Goal: Task Accomplishment & Management: Complete application form

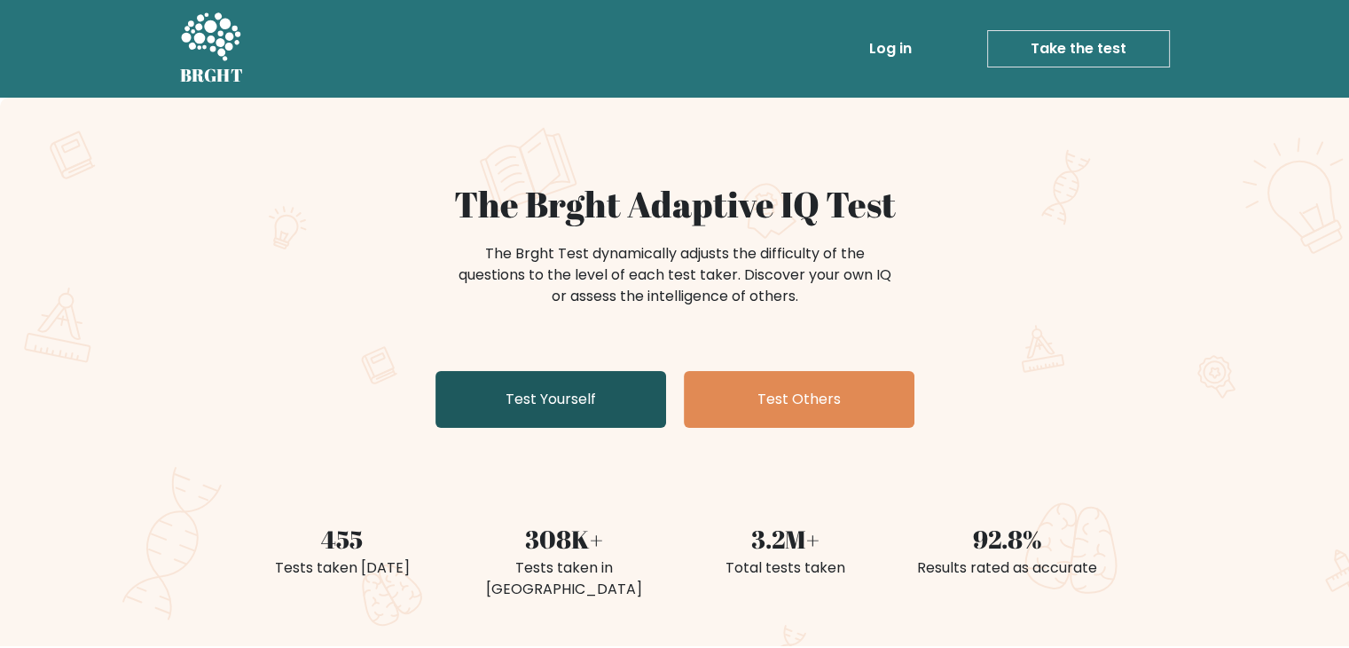
click at [570, 413] on link "Test Yourself" at bounding box center [551, 399] width 231 height 57
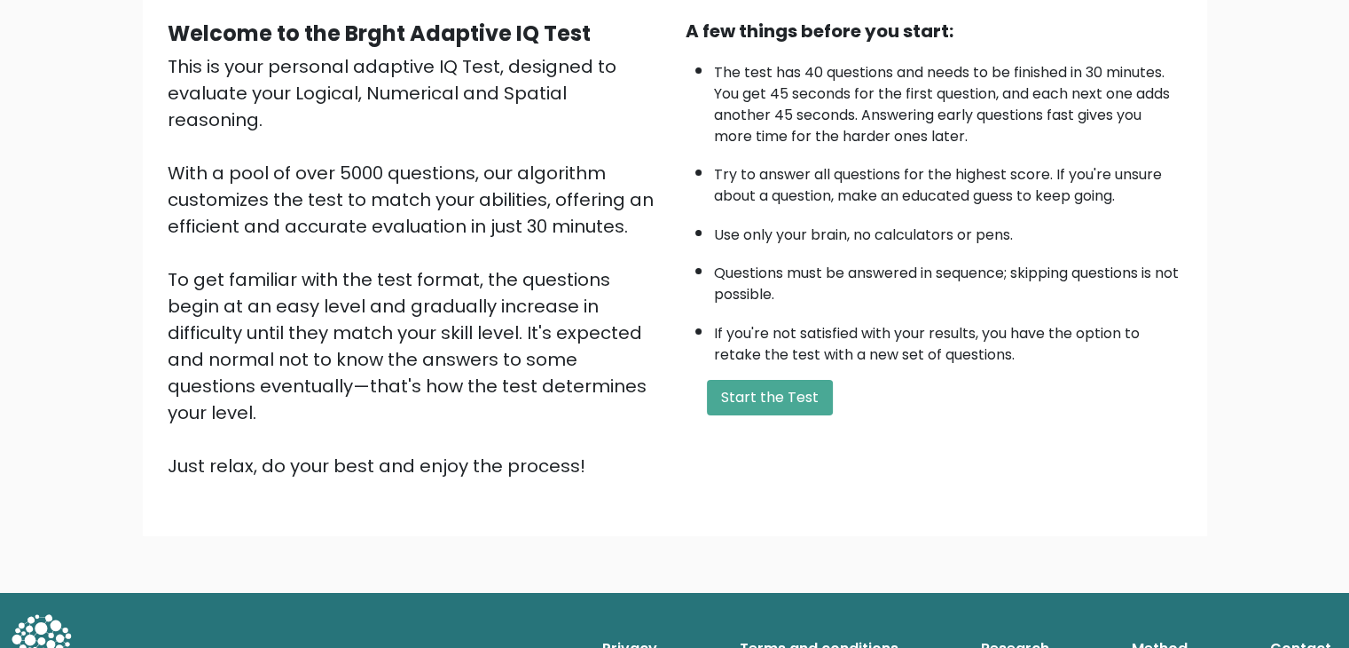
scroll to position [163, 0]
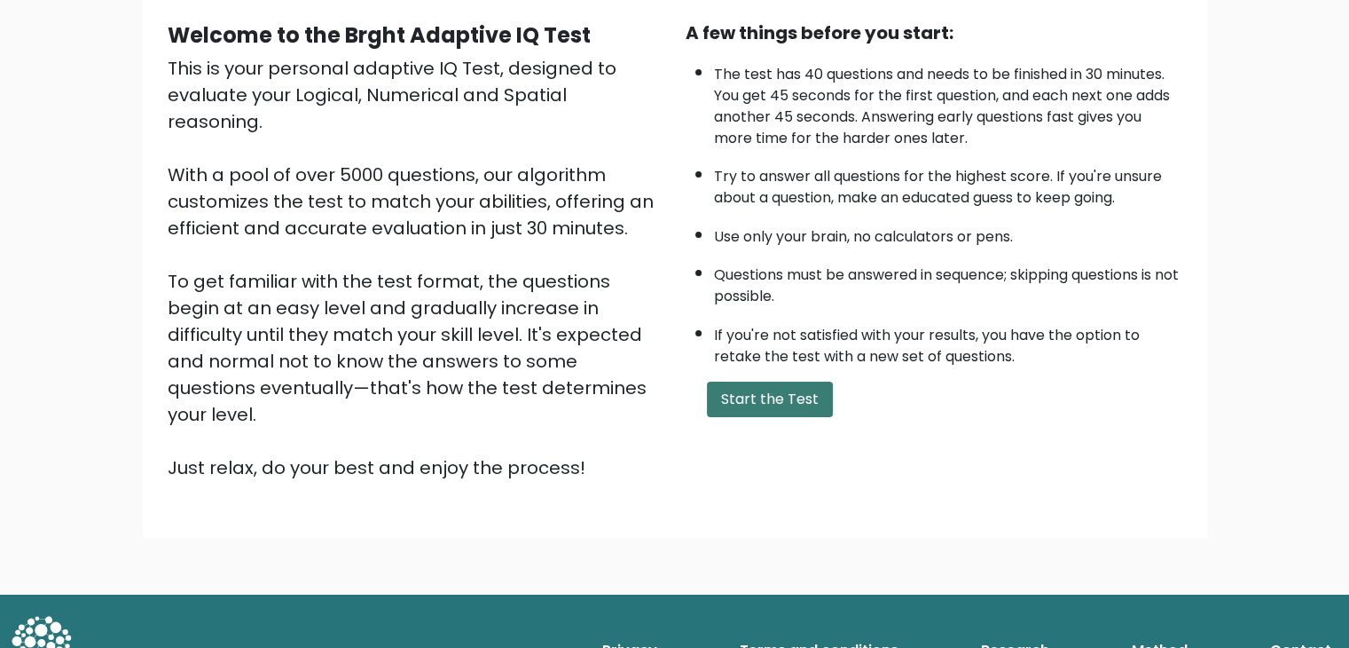
click at [795, 393] on button "Start the Test" at bounding box center [770, 398] width 126 height 35
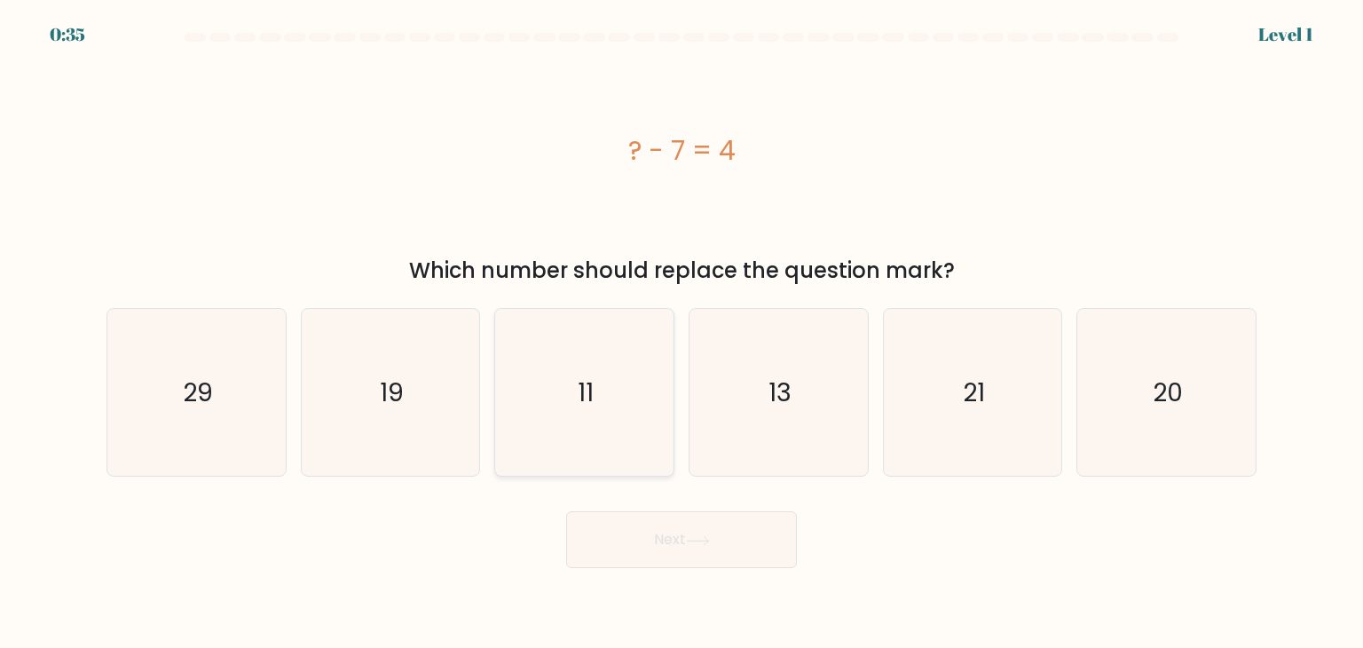
click at [632, 433] on icon "11" at bounding box center [583, 392] width 167 height 167
click at [681, 333] on input "c. 11" at bounding box center [681, 328] width 1 height 9
radio input "true"
click at [667, 529] on button "Next" at bounding box center [681, 539] width 231 height 57
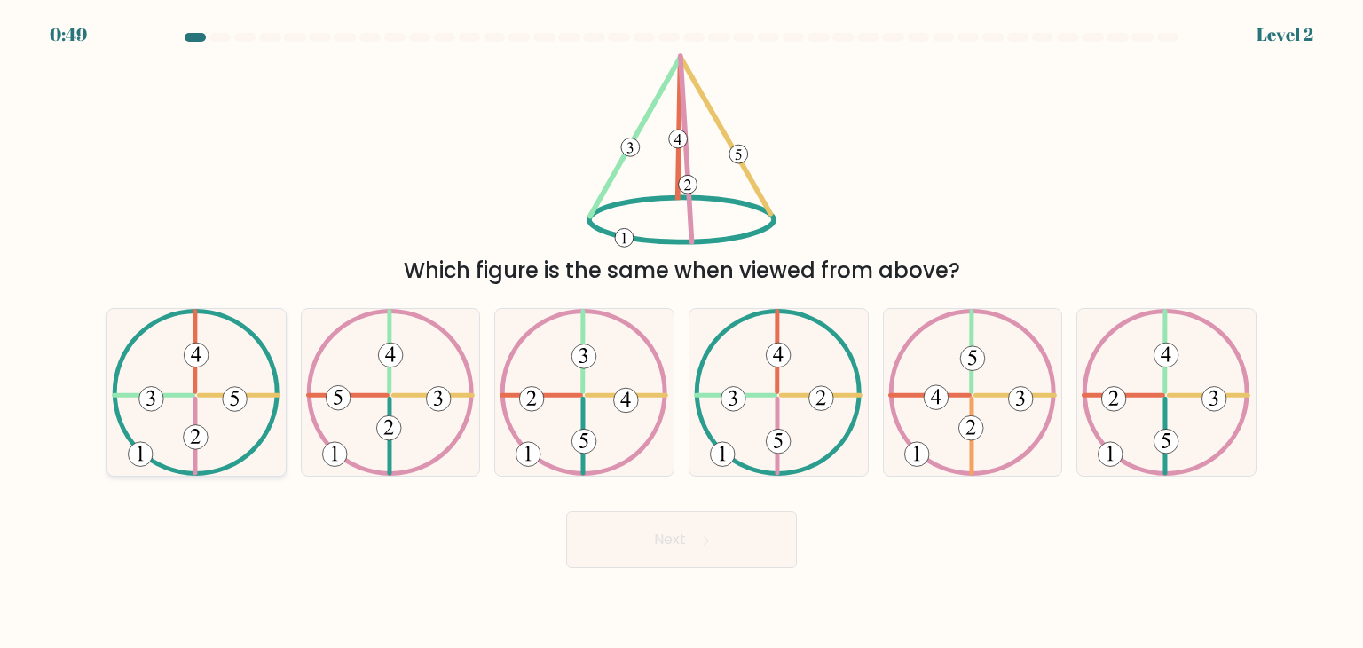
click at [224, 453] on icon at bounding box center [196, 392] width 169 height 167
click at [681, 333] on input "a." at bounding box center [681, 328] width 1 height 9
radio input "true"
click at [608, 536] on button "Next" at bounding box center [681, 539] width 231 height 57
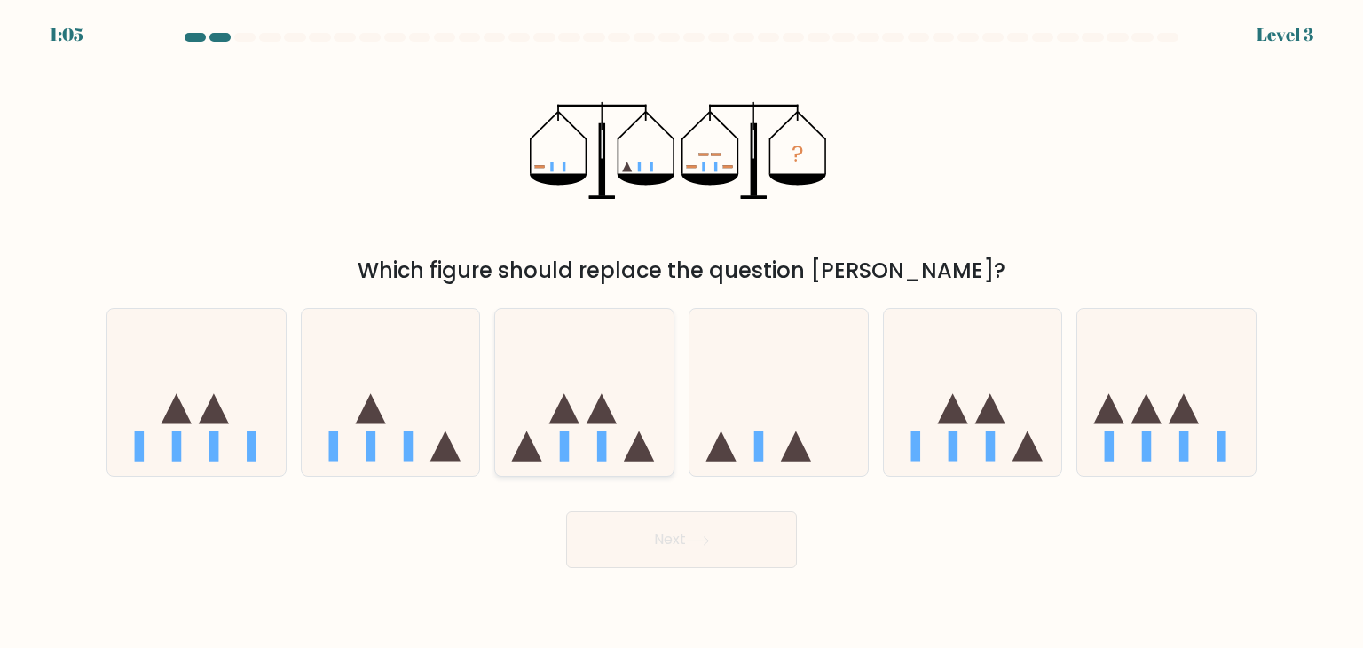
click at [598, 459] on rect at bounding box center [602, 446] width 10 height 30
click at [681, 333] on input "c." at bounding box center [681, 328] width 1 height 9
radio input "true"
click at [660, 545] on button "Next" at bounding box center [681, 539] width 231 height 57
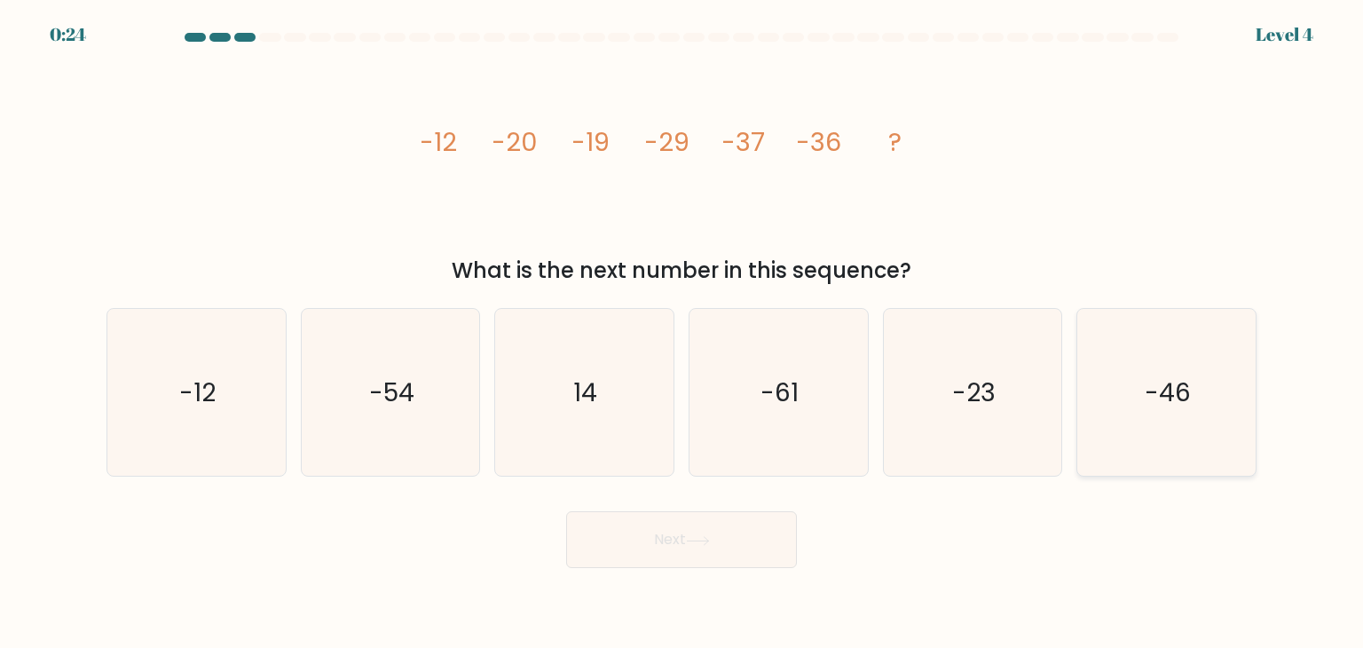
click at [1132, 413] on icon "-46" at bounding box center [1165, 392] width 167 height 167
click at [682, 333] on input "f. -46" at bounding box center [681, 328] width 1 height 9
radio input "true"
click at [710, 541] on icon at bounding box center [698, 541] width 24 height 10
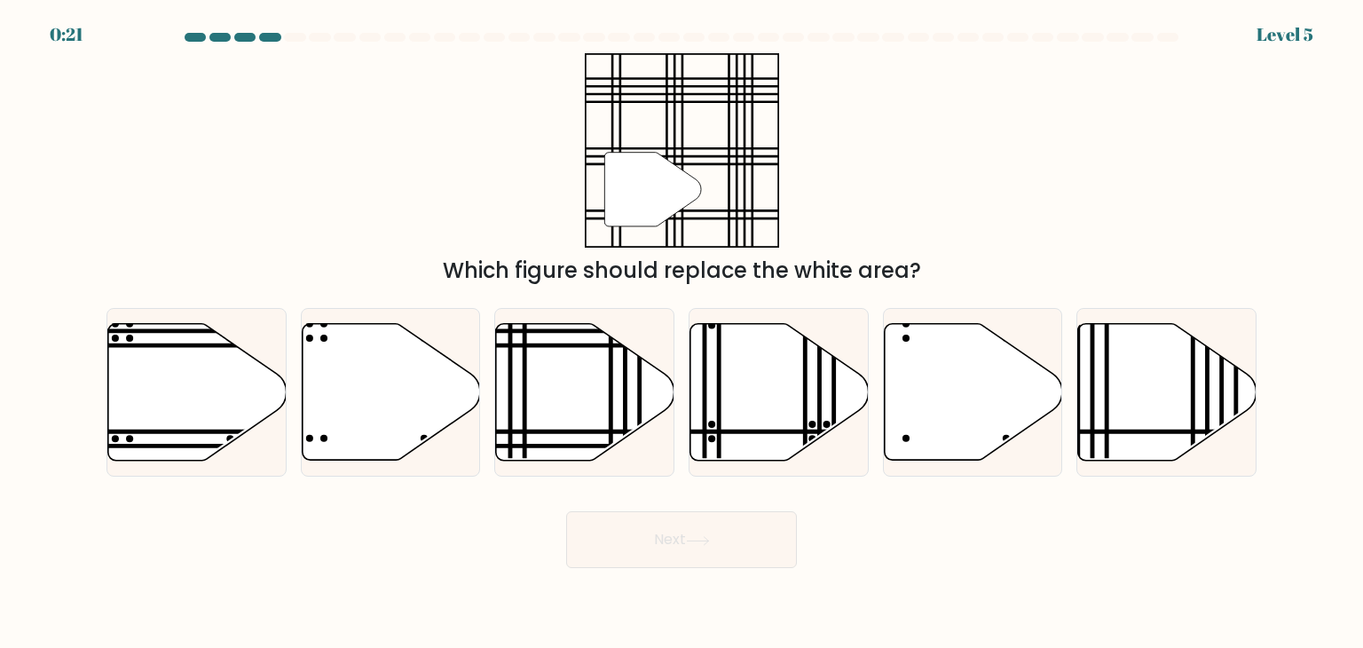
click at [688, 539] on button "Next" at bounding box center [681, 539] width 231 height 57
click at [570, 421] on icon at bounding box center [585, 392] width 178 height 137
click at [681, 333] on input "c." at bounding box center [681, 328] width 1 height 9
radio input "true"
click at [694, 526] on button "Next" at bounding box center [681, 539] width 231 height 57
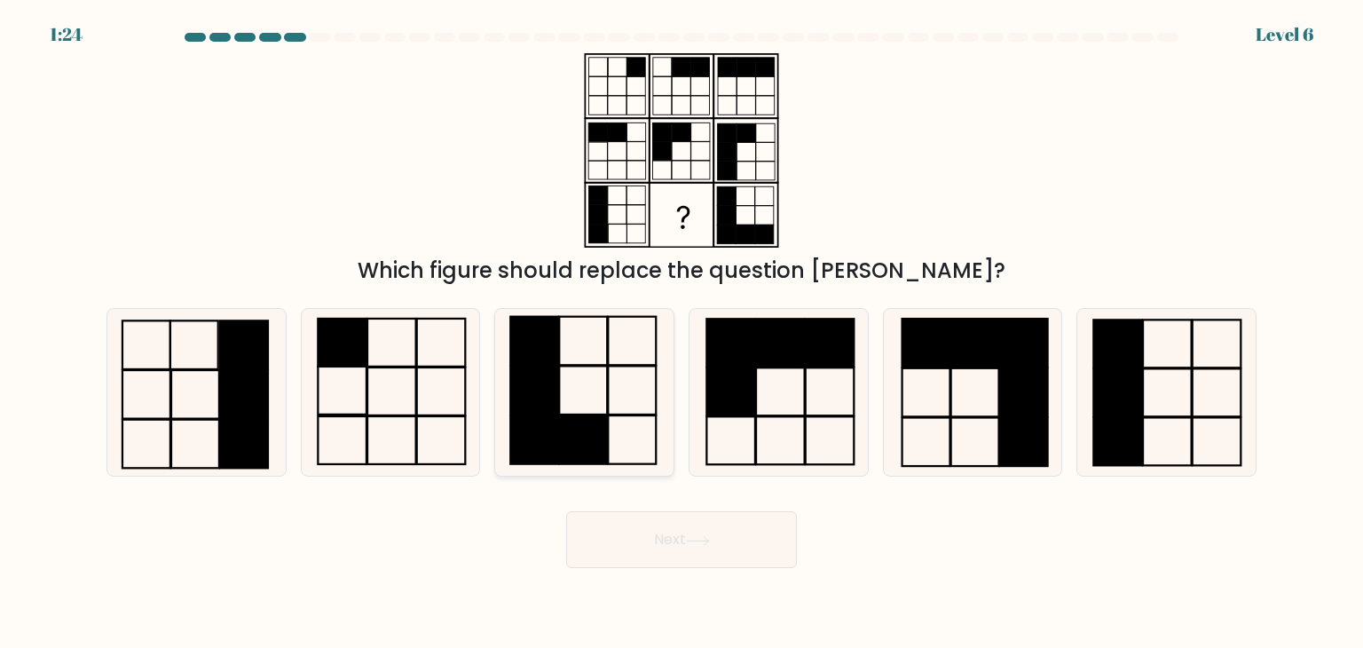
click at [596, 398] on icon at bounding box center [583, 392] width 167 height 167
click at [681, 333] on input "c." at bounding box center [681, 328] width 1 height 9
radio input "true"
click at [664, 541] on button "Next" at bounding box center [681, 539] width 231 height 57
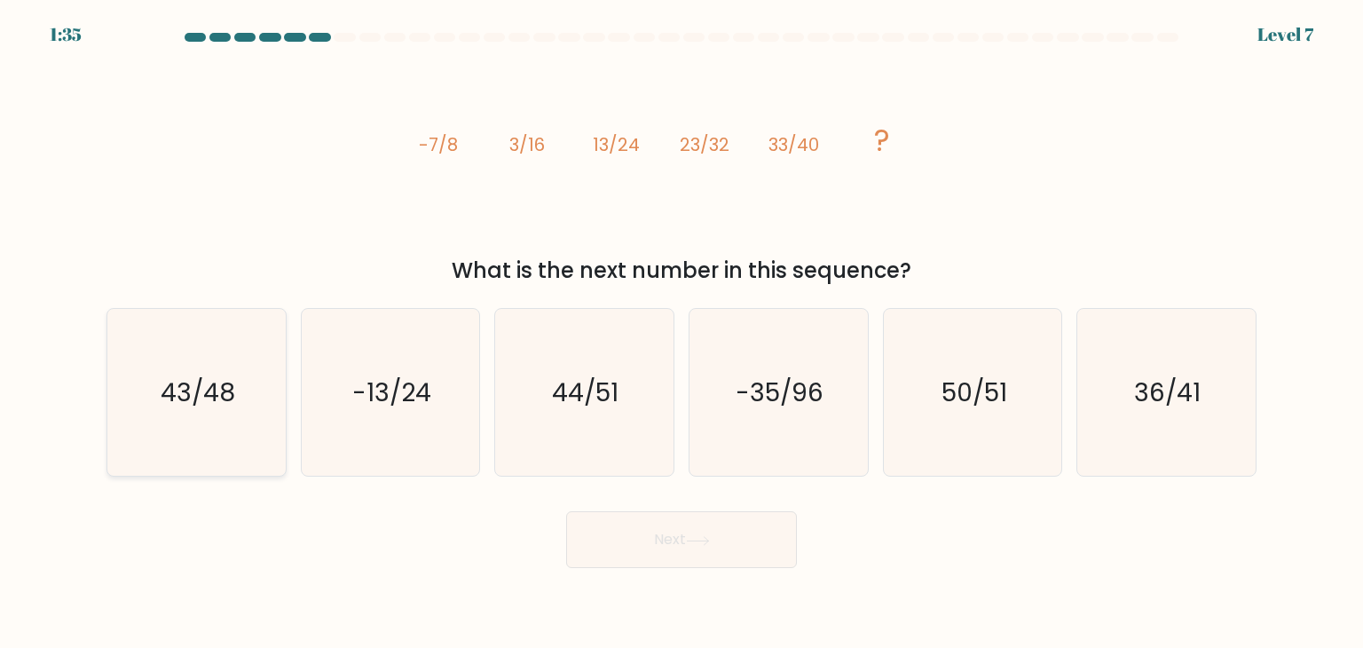
click at [234, 369] on icon "43/48" at bounding box center [196, 392] width 167 height 167
click at [681, 333] on input "a. 43/48" at bounding box center [681, 328] width 1 height 9
radio input "true"
click at [717, 527] on button "Next" at bounding box center [681, 539] width 231 height 57
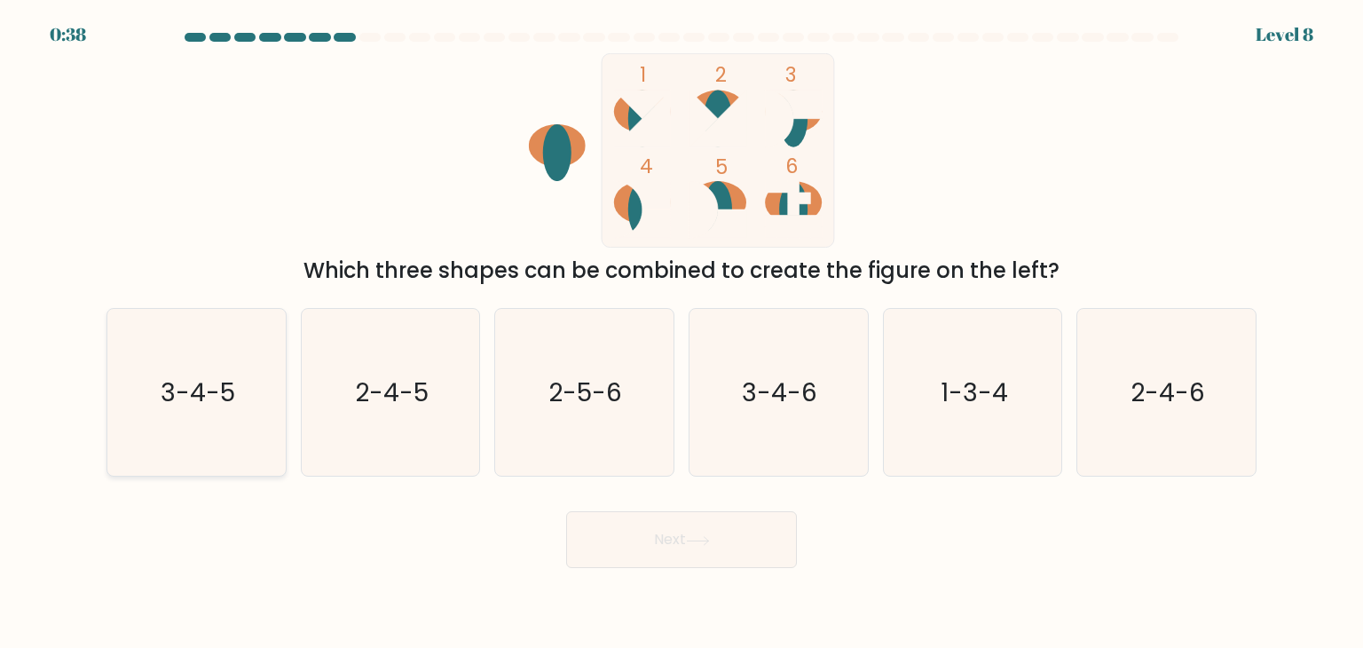
click at [248, 417] on icon "3-4-5" at bounding box center [196, 392] width 167 height 167
click at [681, 333] on input "a. 3-4-5" at bounding box center [681, 328] width 1 height 9
radio input "true"
click at [691, 528] on button "Next" at bounding box center [681, 539] width 231 height 57
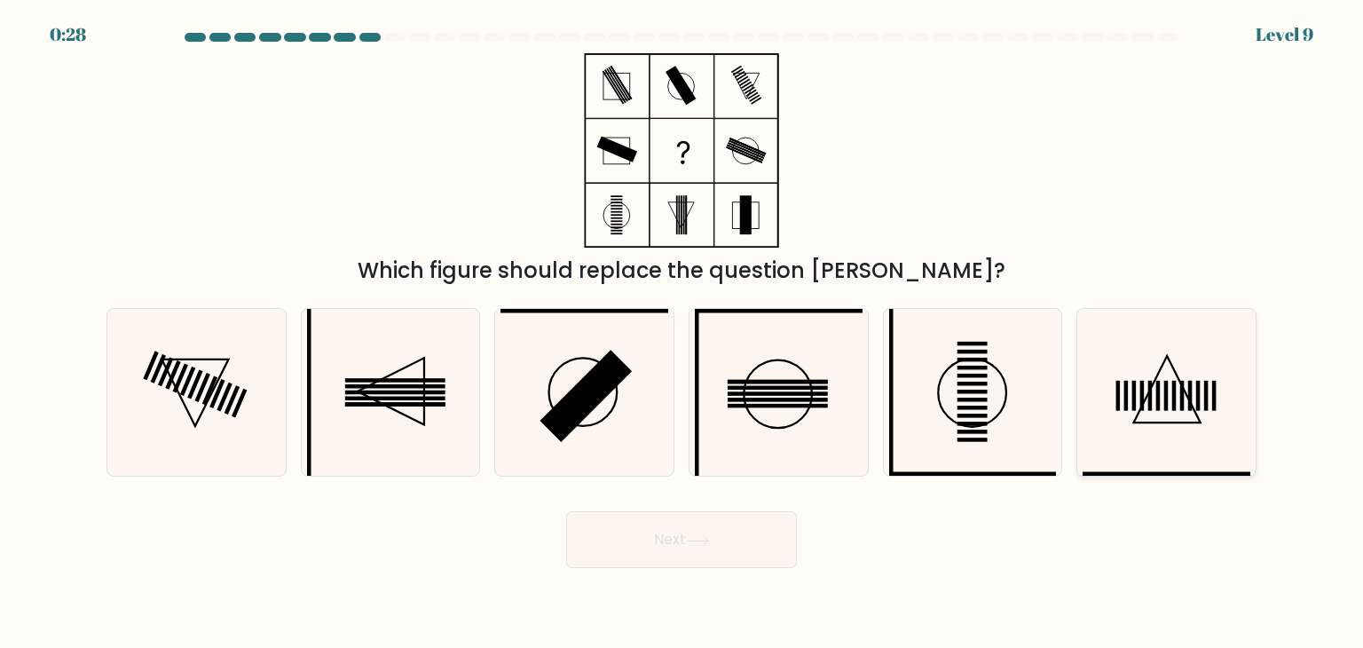
click at [1104, 416] on icon at bounding box center [1165, 392] width 167 height 167
click at [682, 333] on input "f." at bounding box center [681, 328] width 1 height 9
radio input "true"
click at [698, 546] on button "Next" at bounding box center [681, 539] width 231 height 57
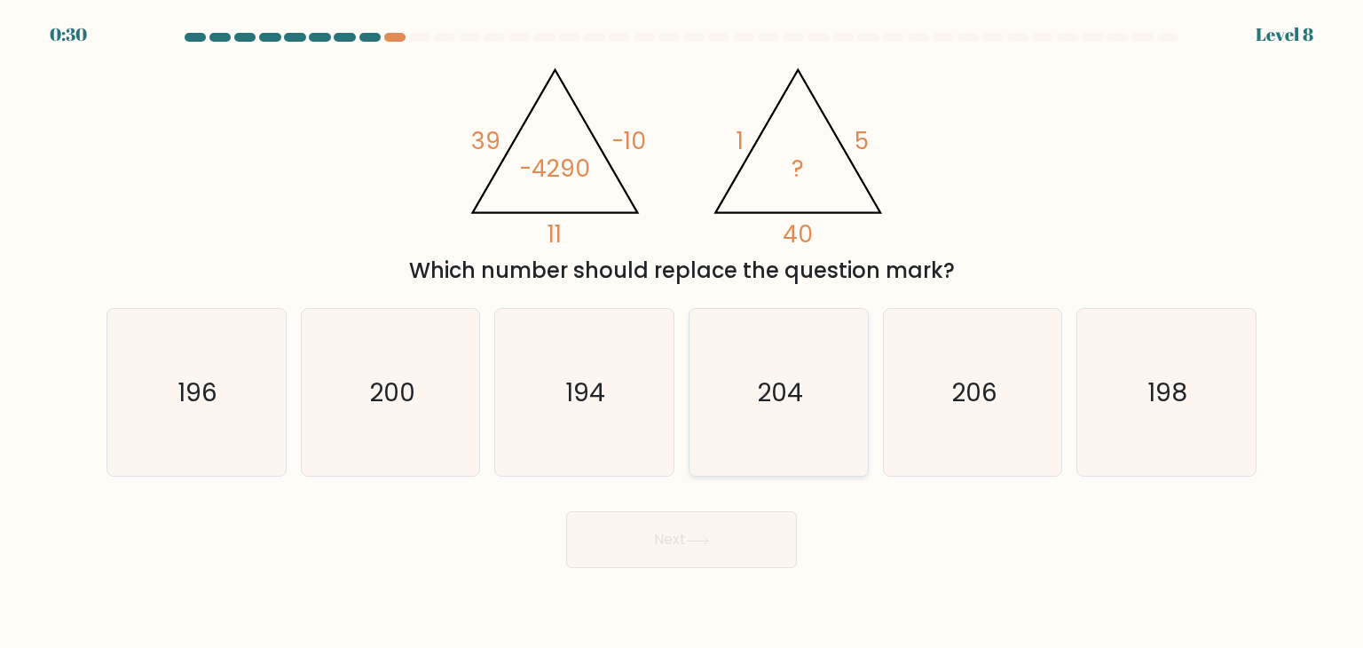
click at [731, 408] on icon "204" at bounding box center [778, 392] width 167 height 167
click at [682, 333] on input "d. 204" at bounding box center [681, 328] width 1 height 9
radio input "true"
click at [720, 535] on button "Next" at bounding box center [681, 539] width 231 height 57
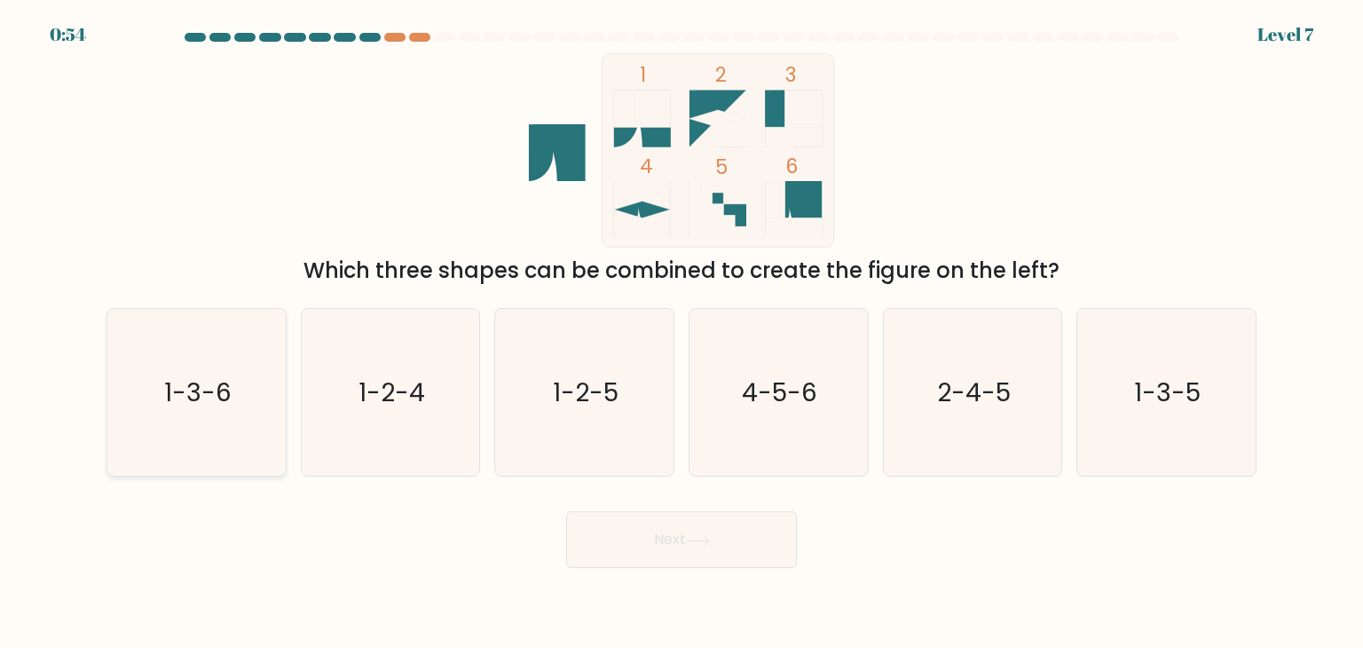
click at [216, 405] on text "1-3-6" at bounding box center [197, 391] width 67 height 35
click at [681, 333] on input "a. 1-3-6" at bounding box center [681, 328] width 1 height 9
radio input "true"
click at [602, 523] on button "Next" at bounding box center [681, 539] width 231 height 57
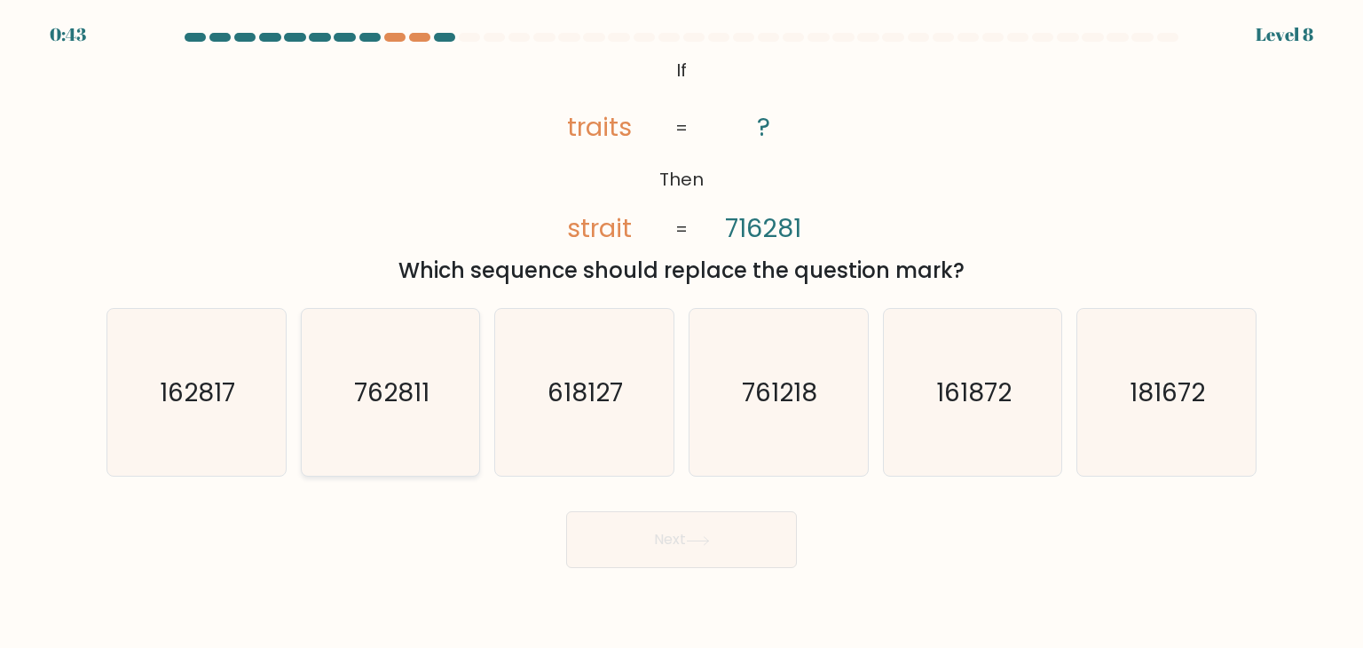
click at [432, 419] on icon "762811" at bounding box center [390, 392] width 167 height 167
click at [681, 333] on input "b. 762811" at bounding box center [681, 328] width 1 height 9
radio input "true"
click at [980, 447] on icon "161872" at bounding box center [972, 392] width 167 height 167
click at [682, 333] on input "e. 161872" at bounding box center [681, 328] width 1 height 9
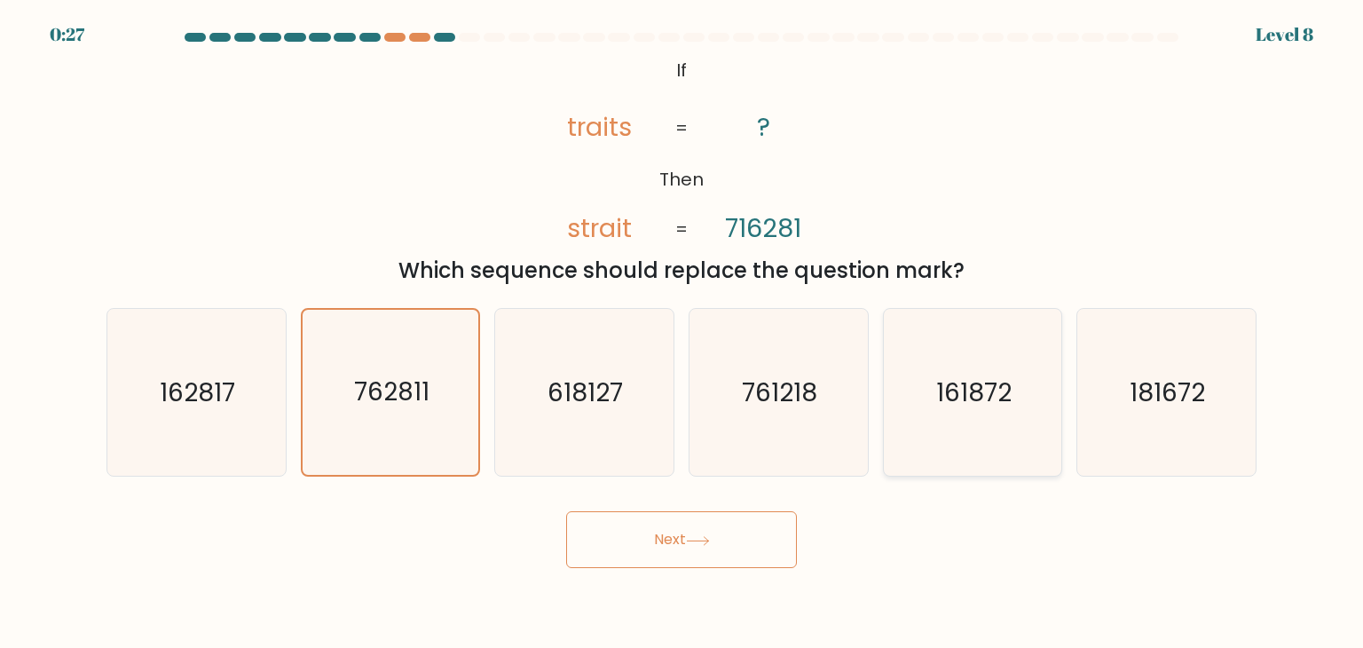
radio input "true"
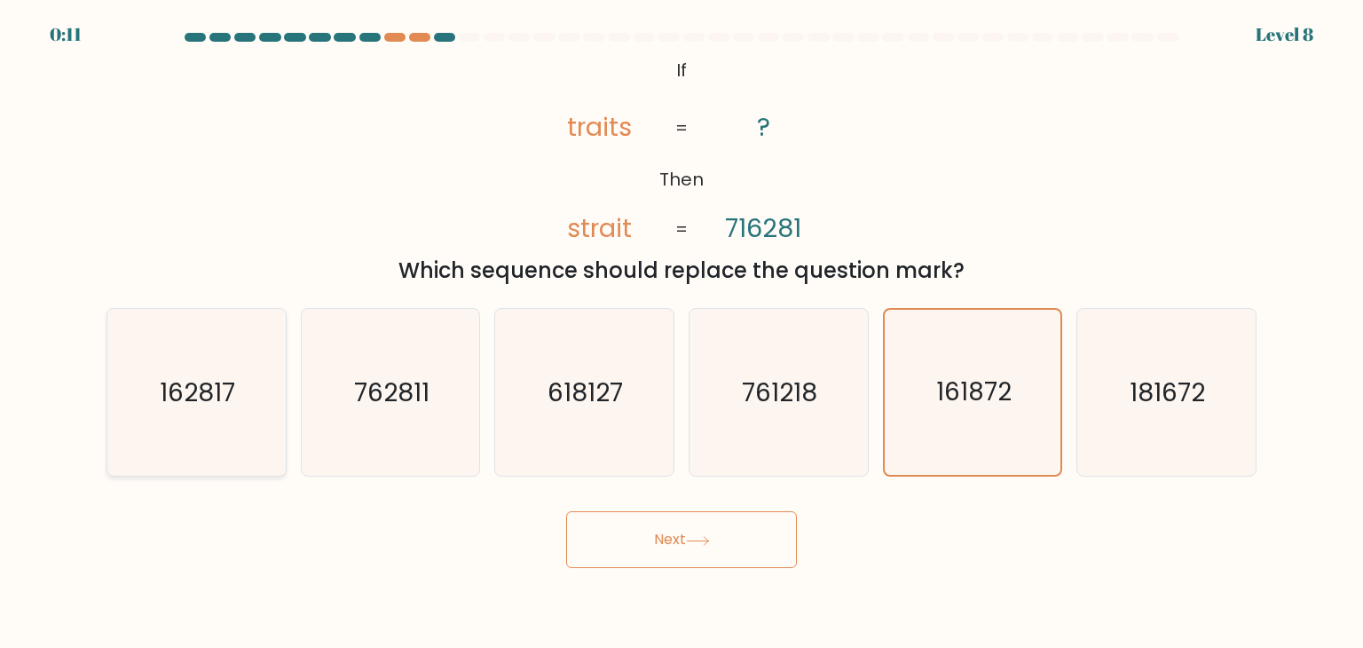
click at [230, 430] on icon "162817" at bounding box center [196, 392] width 167 height 167
click at [681, 333] on input "a. 162817" at bounding box center [681, 328] width 1 height 9
radio input "true"
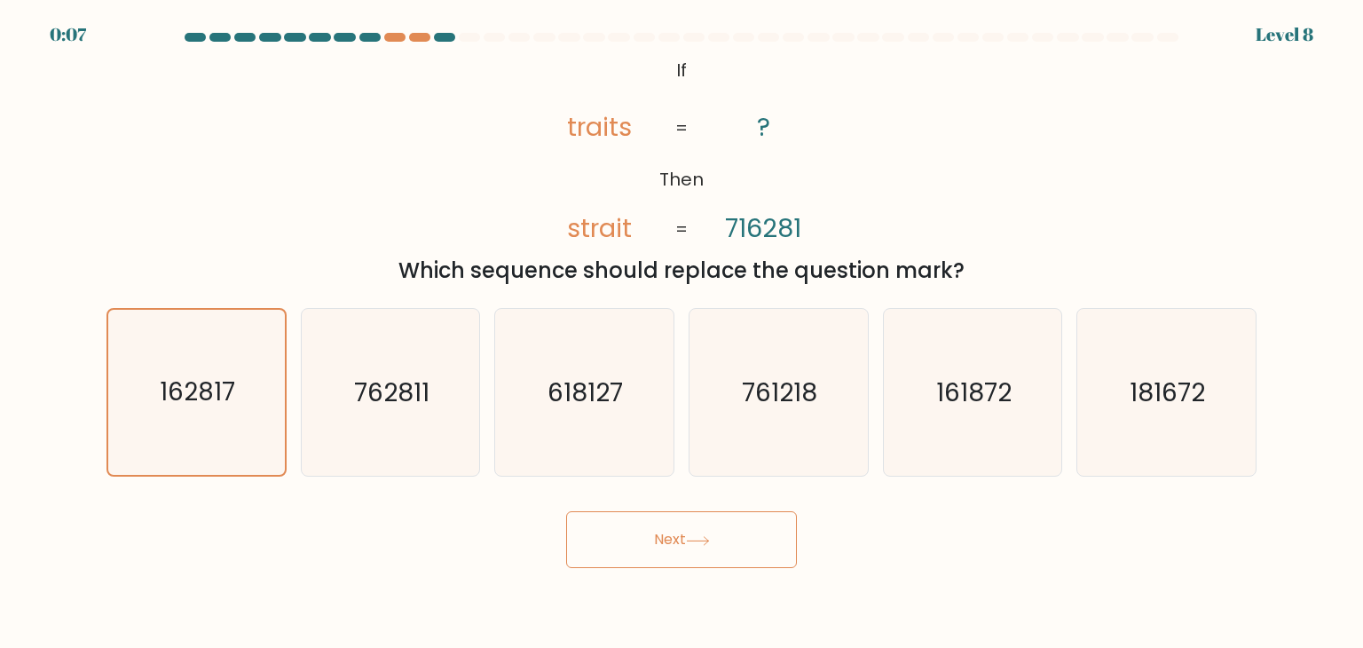
click at [655, 540] on button "Next" at bounding box center [681, 539] width 231 height 57
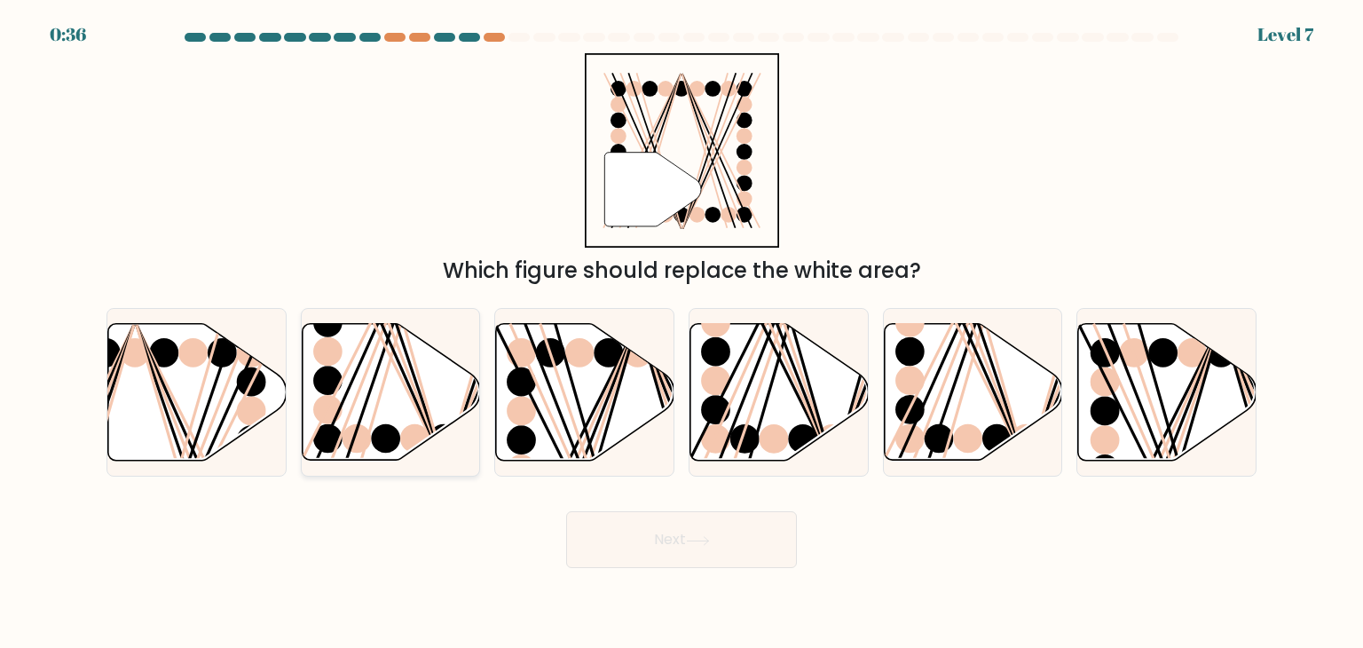
click at [410, 434] on ellipse at bounding box center [414, 438] width 29 height 29
click at [681, 333] on input "b." at bounding box center [681, 328] width 1 height 9
radio input "true"
click at [664, 535] on button "Next" at bounding box center [681, 539] width 231 height 57
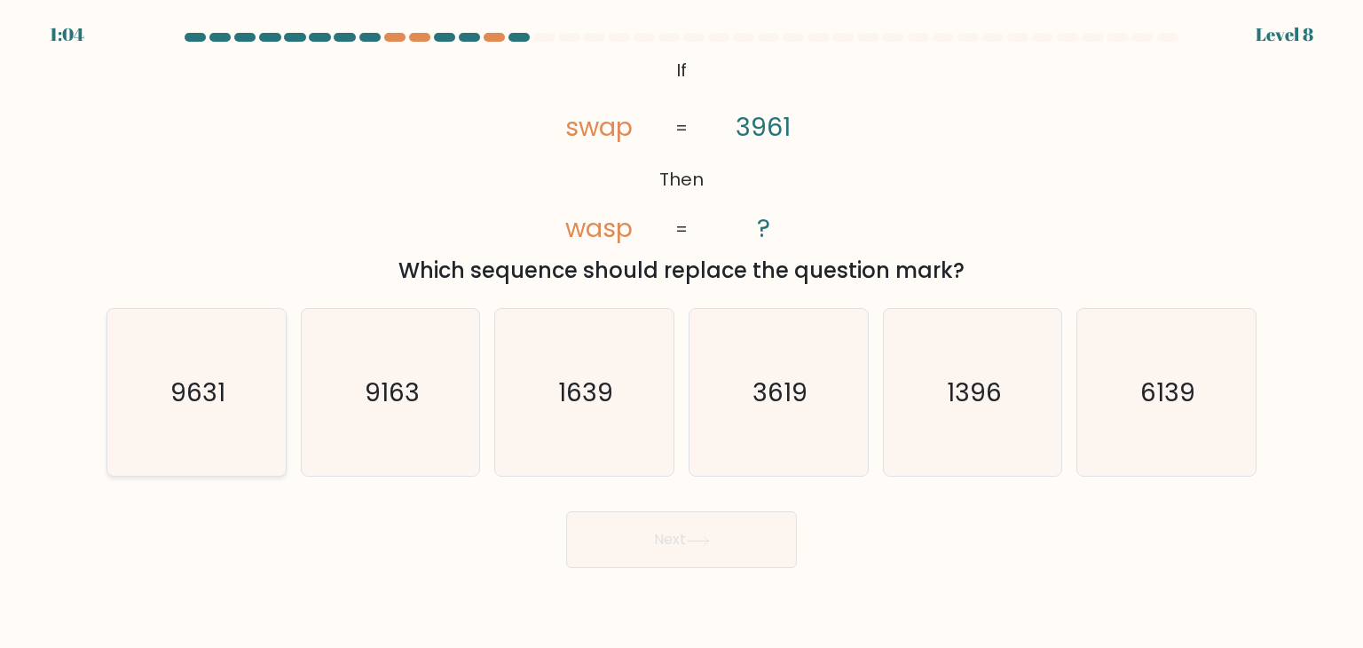
click at [227, 434] on icon "9631" at bounding box center [196, 392] width 167 height 167
click at [681, 333] on input "a. 9631" at bounding box center [681, 328] width 1 height 9
radio input "true"
click at [610, 534] on button "Next" at bounding box center [681, 539] width 231 height 57
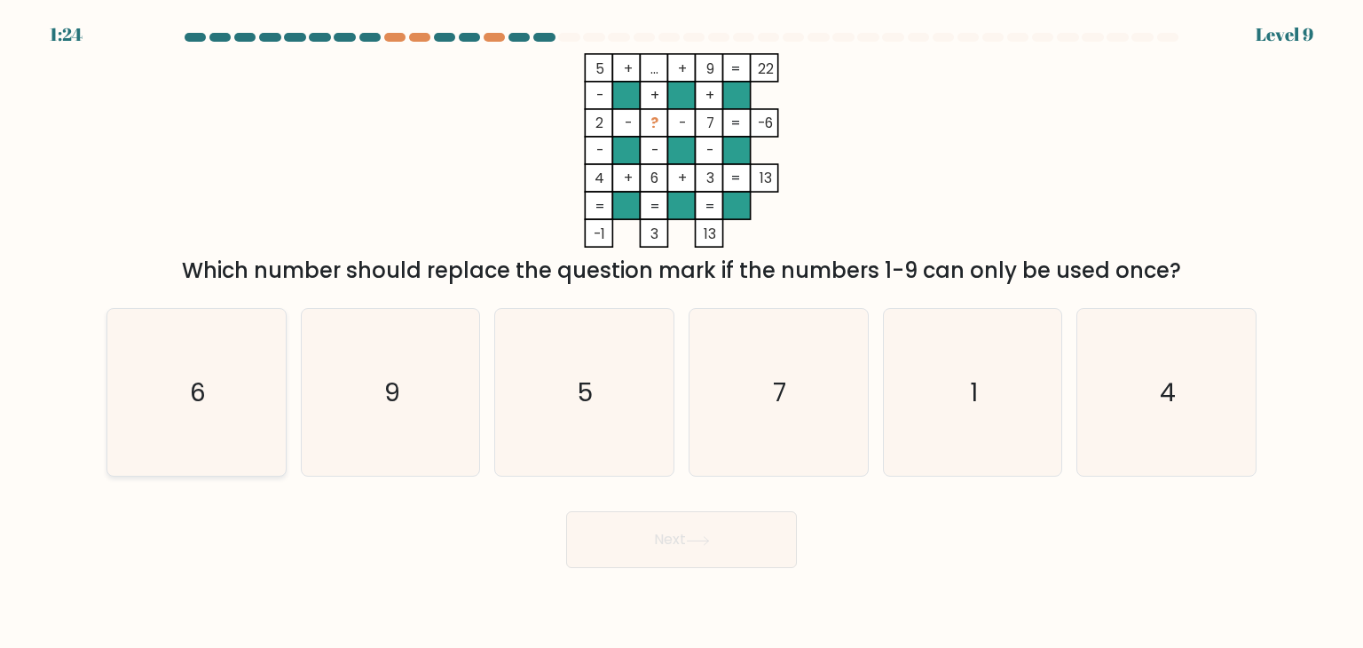
click at [213, 405] on icon "6" at bounding box center [196, 392] width 167 height 167
click at [681, 333] on input "a. 6" at bounding box center [681, 328] width 1 height 9
radio input "true"
click at [592, 559] on button "Next" at bounding box center [681, 539] width 231 height 57
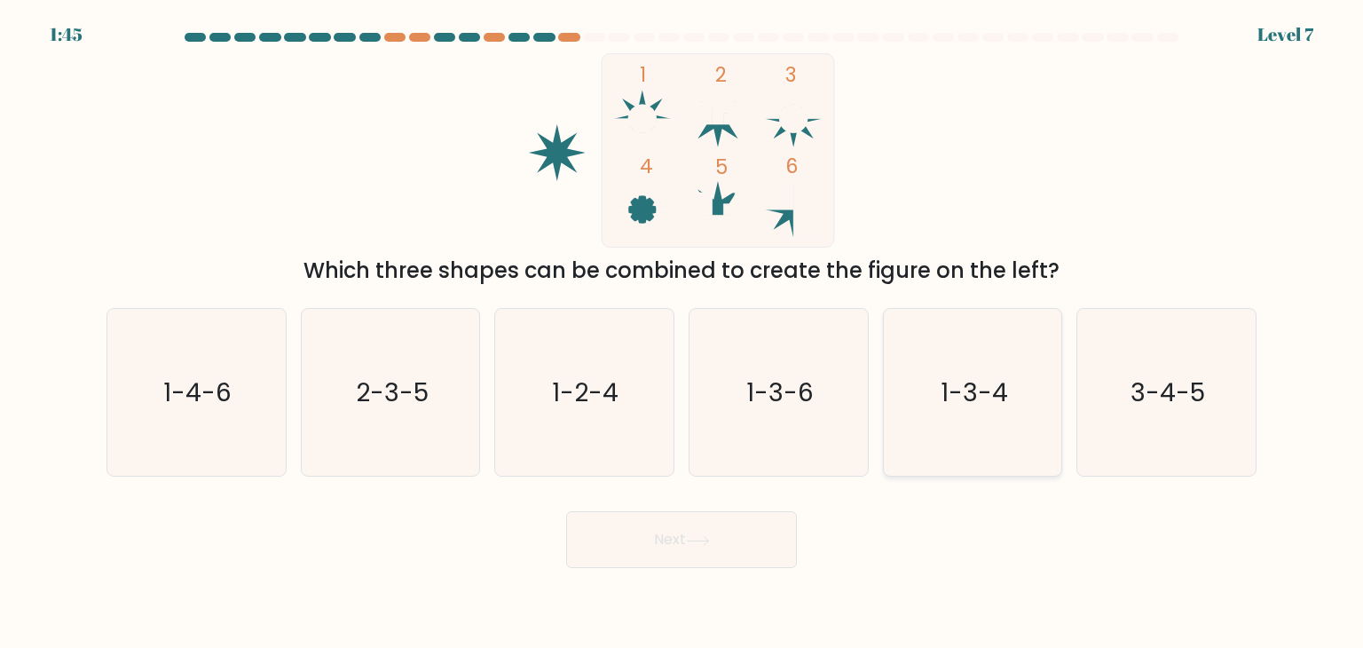
click at [944, 412] on icon "1-3-4" at bounding box center [972, 392] width 167 height 167
click at [682, 333] on input "e. 1-3-4" at bounding box center [681, 328] width 1 height 9
radio input "true"
click at [741, 554] on button "Next" at bounding box center [681, 539] width 231 height 57
click at [700, 547] on button "Next" at bounding box center [681, 539] width 231 height 57
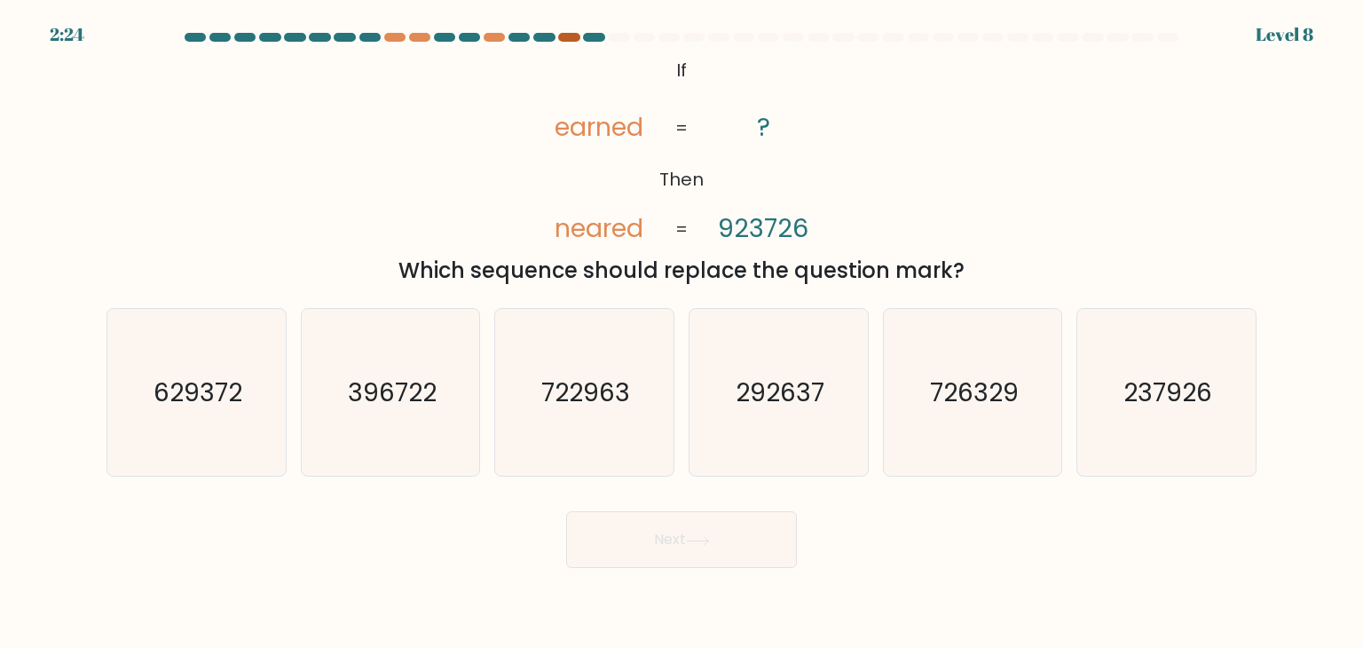
click at [563, 36] on div at bounding box center [568, 37] width 21 height 9
click at [499, 36] on div at bounding box center [494, 37] width 21 height 9
click at [576, 33] on div at bounding box center [568, 37] width 21 height 9
click at [1159, 431] on icon "237926" at bounding box center [1165, 392] width 167 height 167
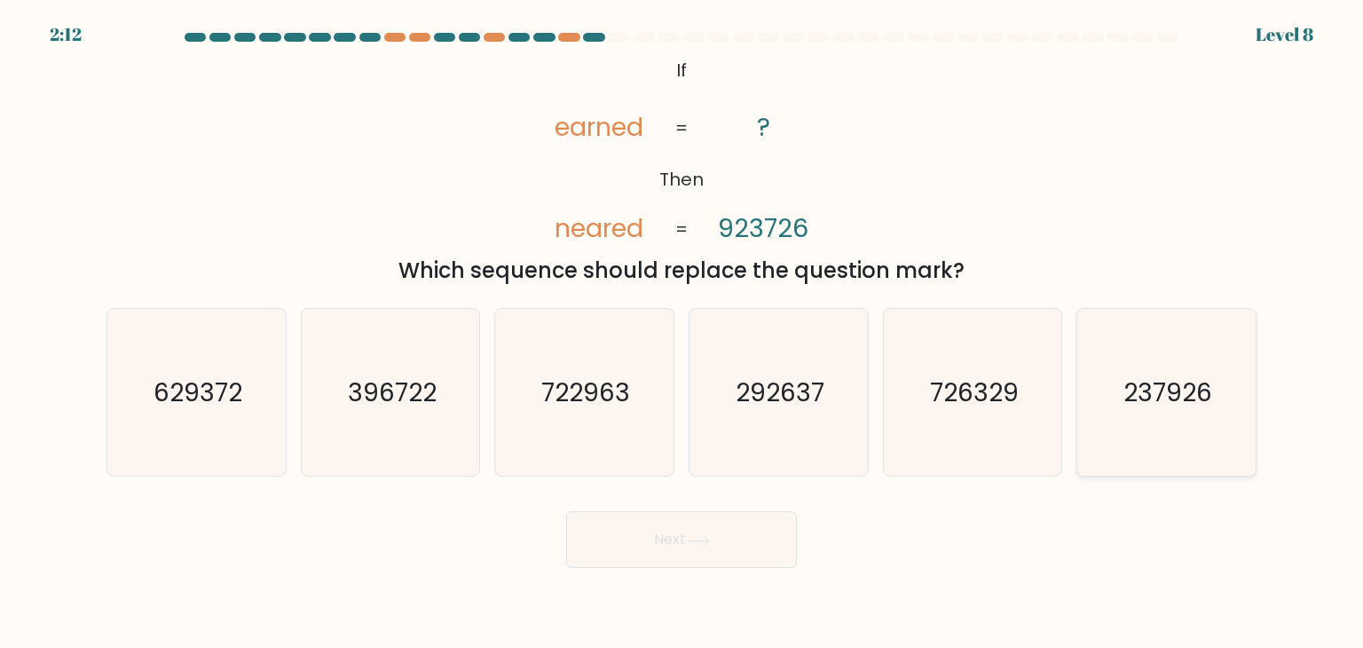
click at [682, 333] on input "f. 237926" at bounding box center [681, 328] width 1 height 9
radio input "true"
click at [666, 544] on button "Next" at bounding box center [681, 539] width 231 height 57
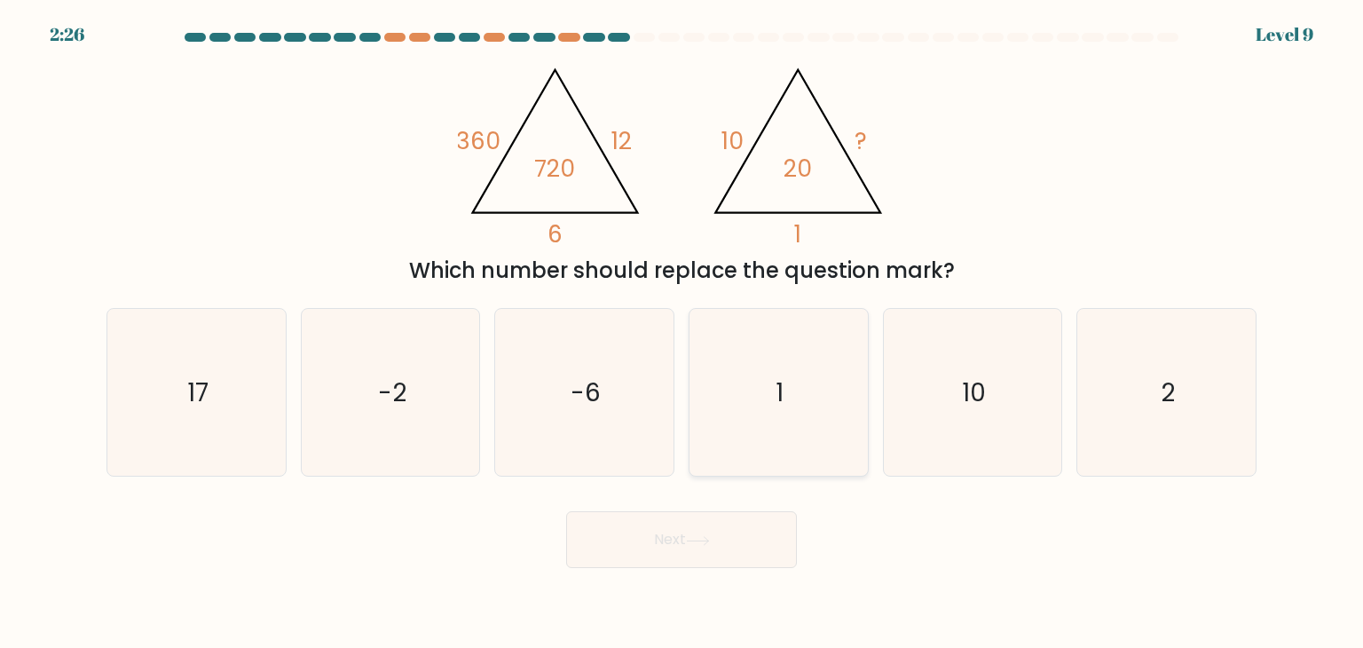
click at [798, 378] on icon "1" at bounding box center [778, 392] width 167 height 167
click at [682, 333] on input "d. 1" at bounding box center [681, 328] width 1 height 9
radio input "true"
click at [682, 562] on button "Next" at bounding box center [681, 539] width 231 height 57
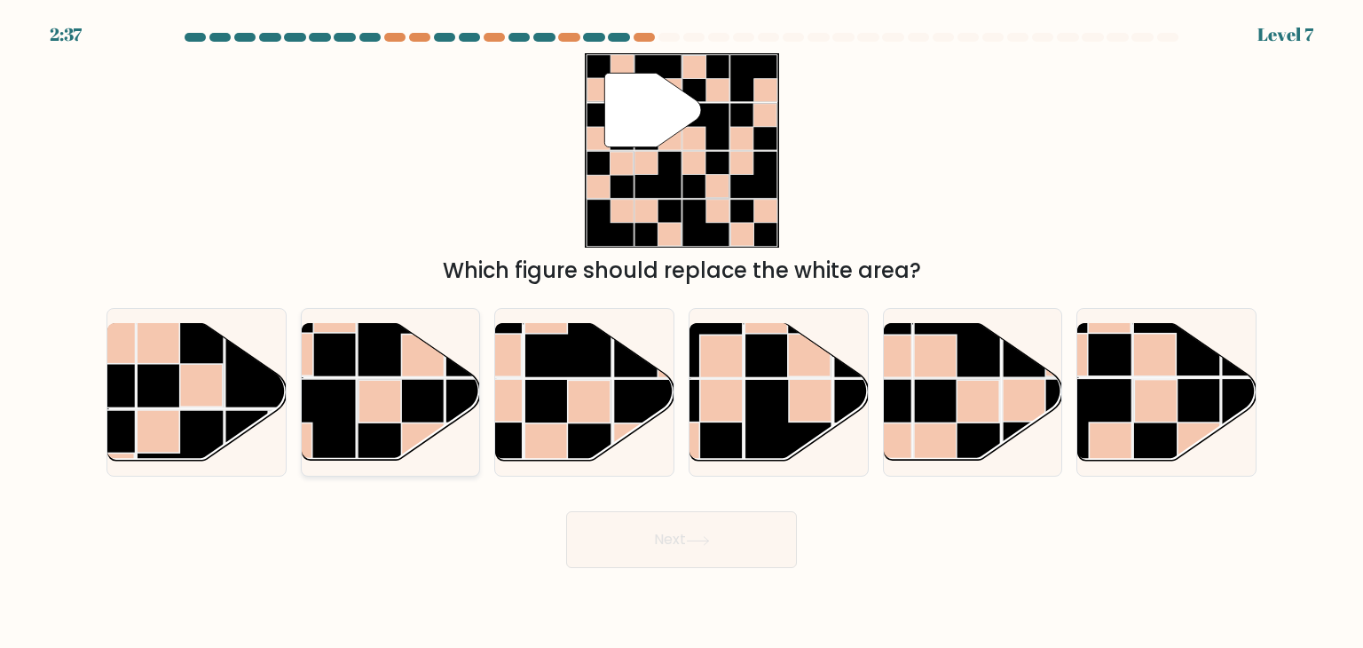
click at [365, 405] on rect at bounding box center [379, 401] width 43 height 43
click at [681, 333] on input "b." at bounding box center [681, 328] width 1 height 9
radio input "true"
click at [620, 523] on button "Next" at bounding box center [681, 539] width 231 height 57
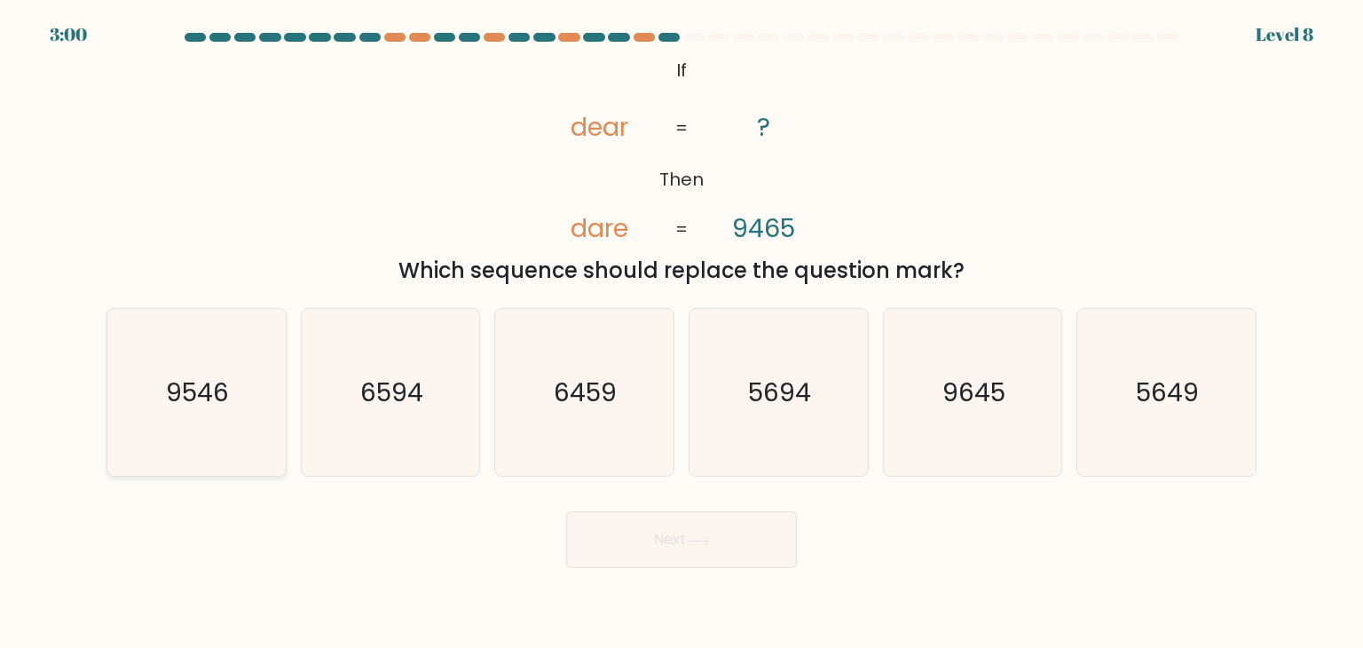
click at [196, 427] on icon "9546" at bounding box center [196, 392] width 167 height 167
click at [681, 333] on input "a. 9546" at bounding box center [681, 328] width 1 height 9
radio input "true"
click at [687, 537] on button "Next" at bounding box center [681, 539] width 231 height 57
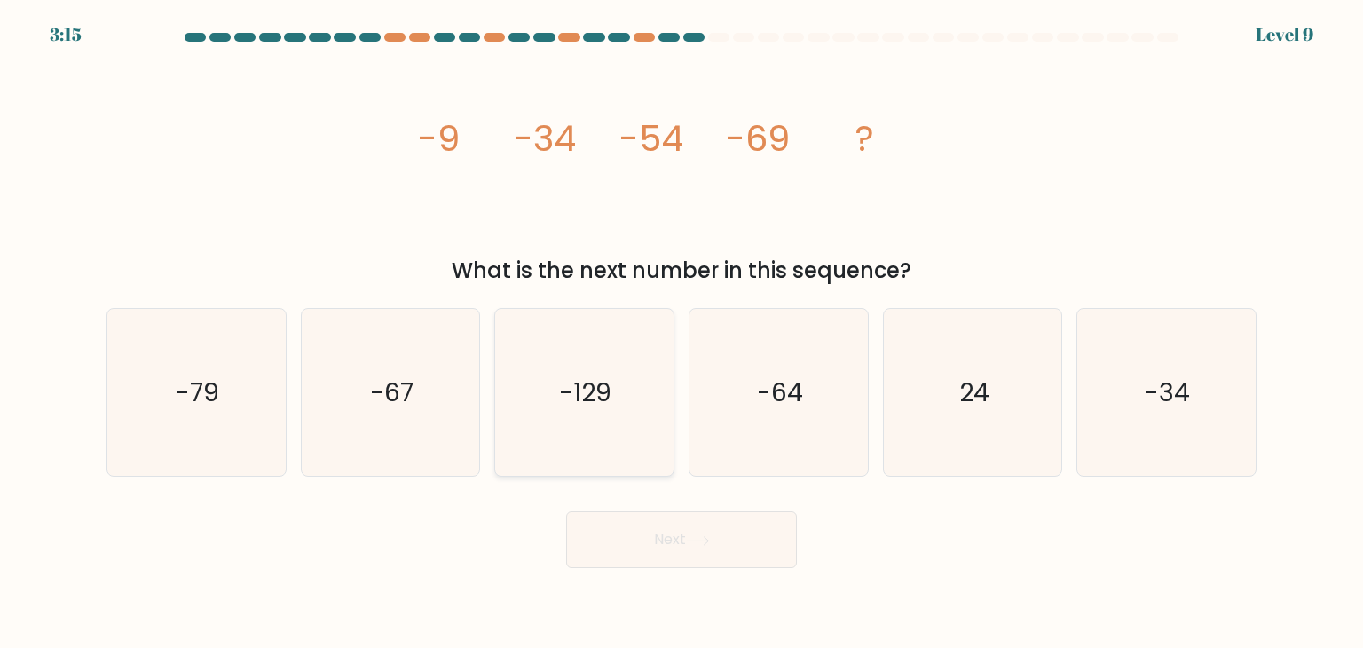
click at [568, 425] on icon "-129" at bounding box center [583, 392] width 167 height 167
click at [681, 333] on input "c. -129" at bounding box center [681, 328] width 1 height 9
radio input "true"
click at [653, 534] on button "Next" at bounding box center [681, 539] width 231 height 57
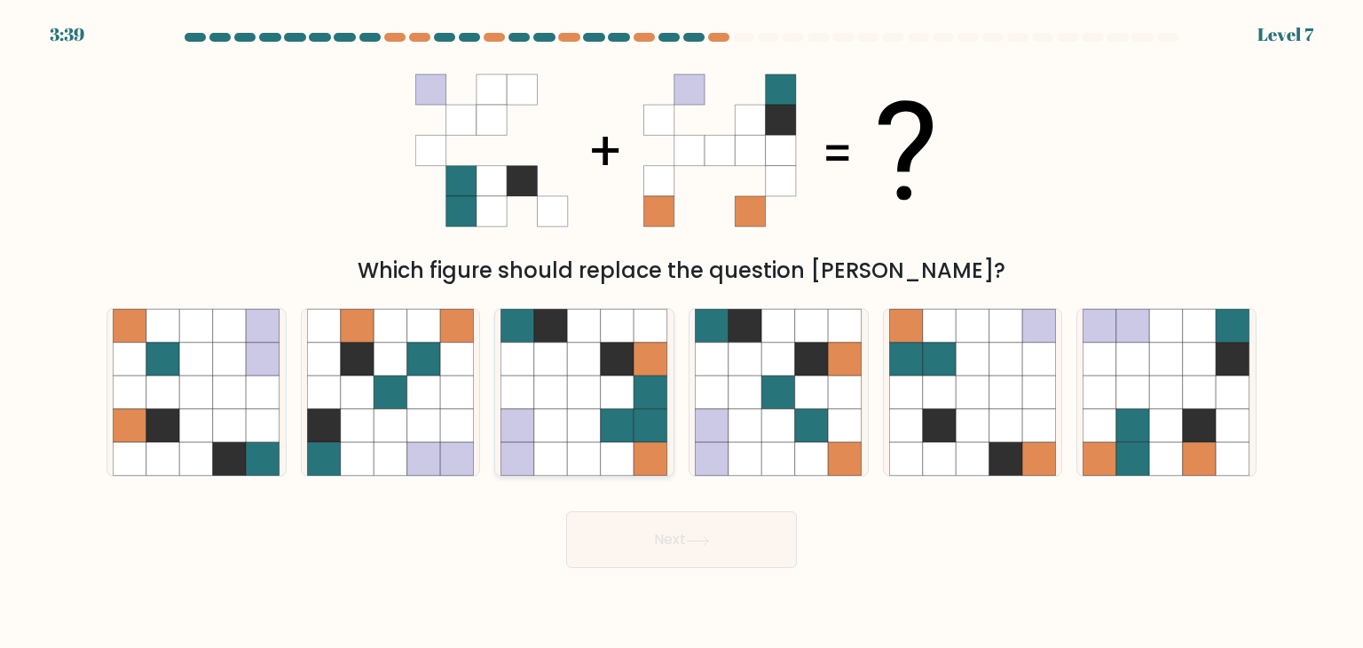
click at [624, 402] on icon at bounding box center [618, 392] width 34 height 34
click at [681, 333] on input "c." at bounding box center [681, 328] width 1 height 9
radio input "true"
click at [679, 521] on button "Next" at bounding box center [681, 539] width 231 height 57
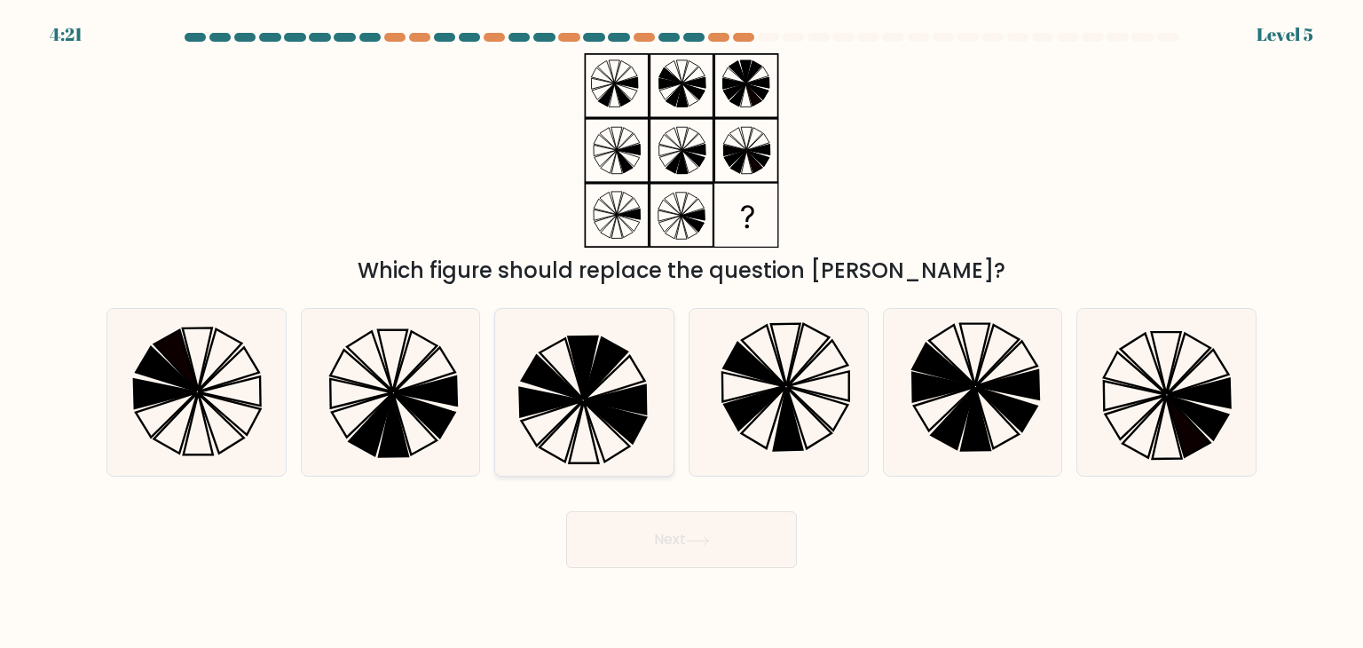
click at [577, 439] on icon at bounding box center [583, 392] width 167 height 167
click at [681, 333] on input "c." at bounding box center [681, 328] width 1 height 9
radio input "true"
click at [659, 524] on button "Next" at bounding box center [681, 539] width 231 height 57
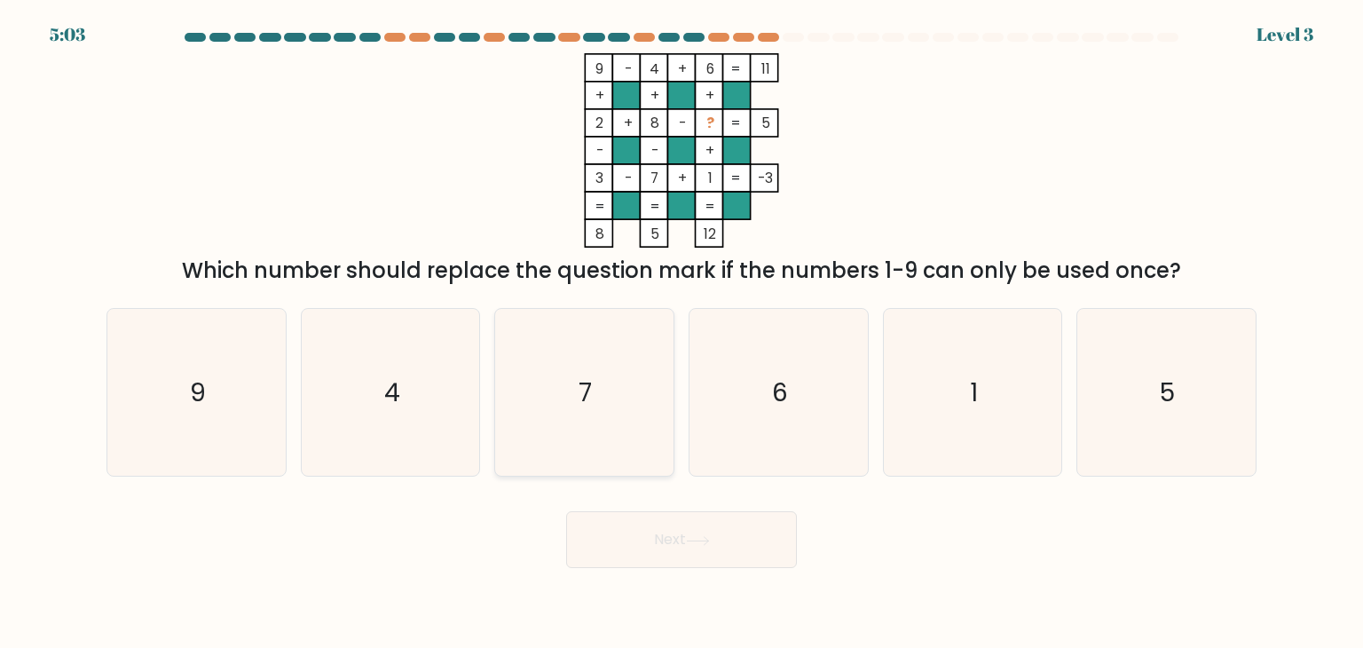
click at [613, 469] on icon "7" at bounding box center [583, 392] width 167 height 167
click at [681, 333] on input "c. 7" at bounding box center [681, 328] width 1 height 9
radio input "true"
click at [667, 533] on button "Next" at bounding box center [681, 539] width 231 height 57
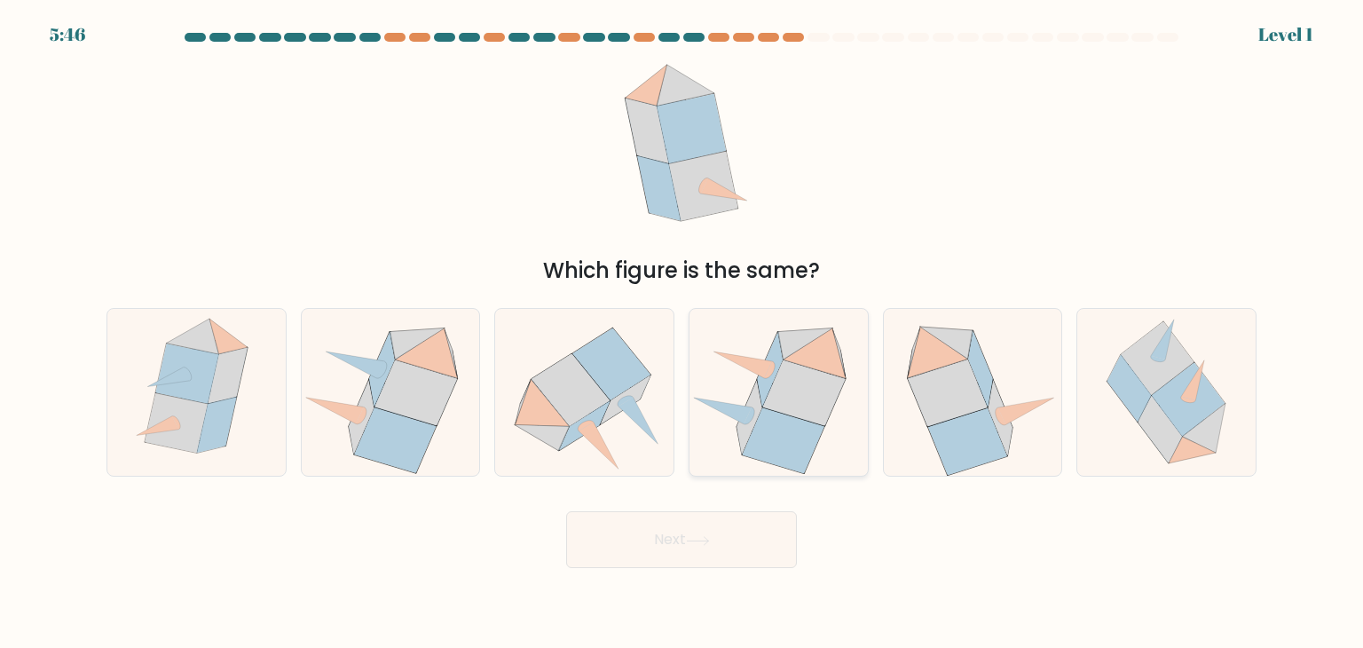
click at [739, 409] on icon at bounding box center [723, 410] width 58 height 27
click at [682, 333] on input "d." at bounding box center [681, 328] width 1 height 9
radio input "true"
click at [738, 535] on button "Next" at bounding box center [681, 539] width 231 height 57
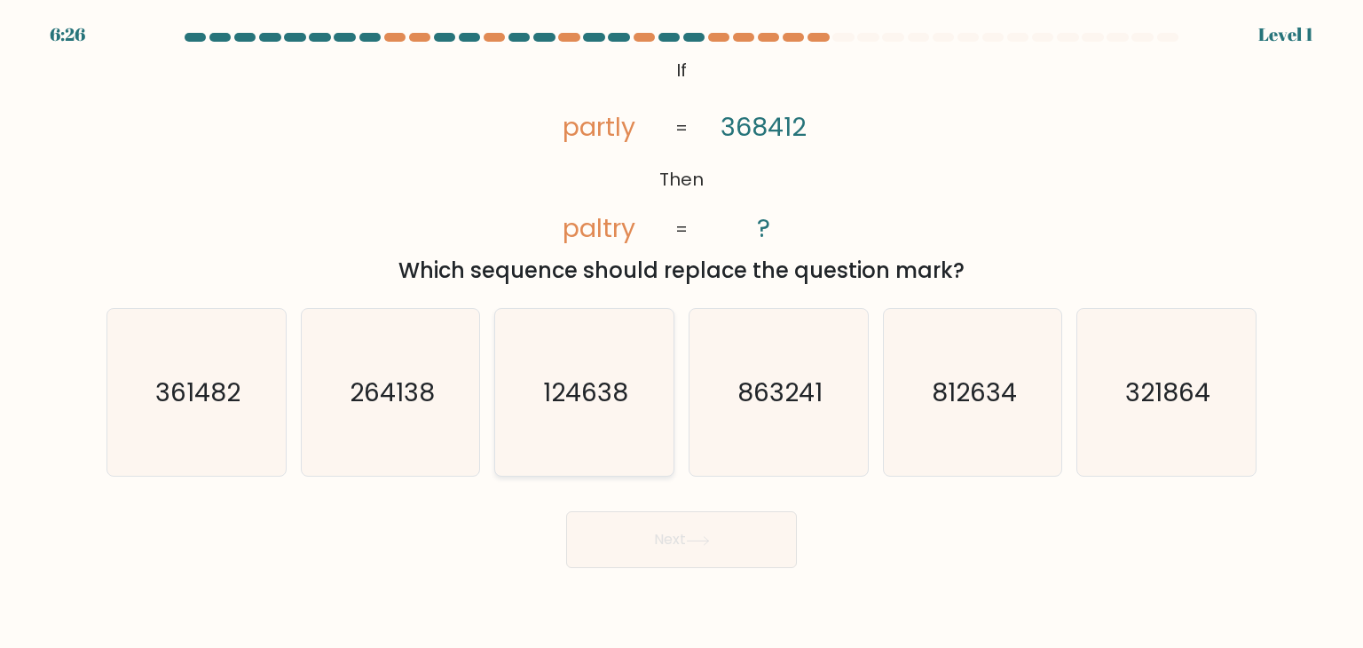
click at [589, 402] on text "124638" at bounding box center [586, 391] width 85 height 35
click at [681, 333] on input "c. 124638" at bounding box center [681, 328] width 1 height 9
radio input "true"
click at [696, 523] on button "Next" at bounding box center [681, 539] width 231 height 57
